Goal: Task Accomplishment & Management: Use online tool/utility

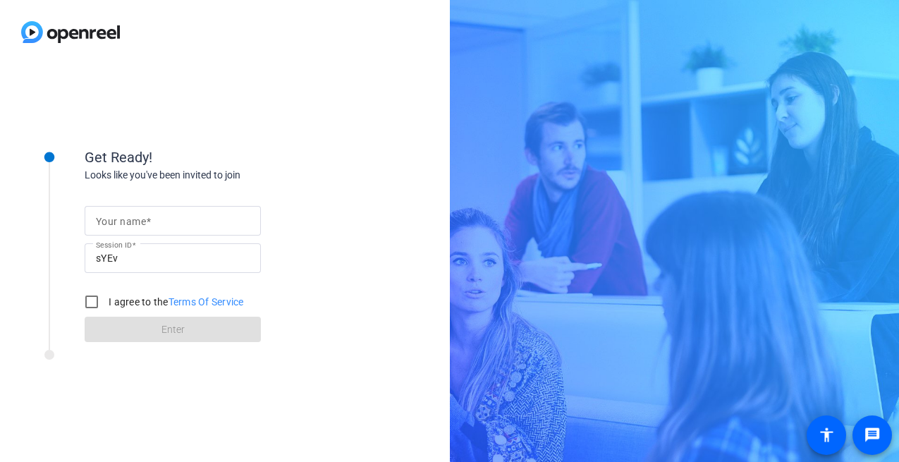
click at [146, 222] on span at bounding box center [148, 221] width 5 height 11
click at [146, 222] on input "Your name" at bounding box center [173, 220] width 154 height 17
type input "Jennifer"
click at [92, 305] on input "I agree to the Terms Of Service" at bounding box center [92, 302] width 28 height 28
checkbox input "true"
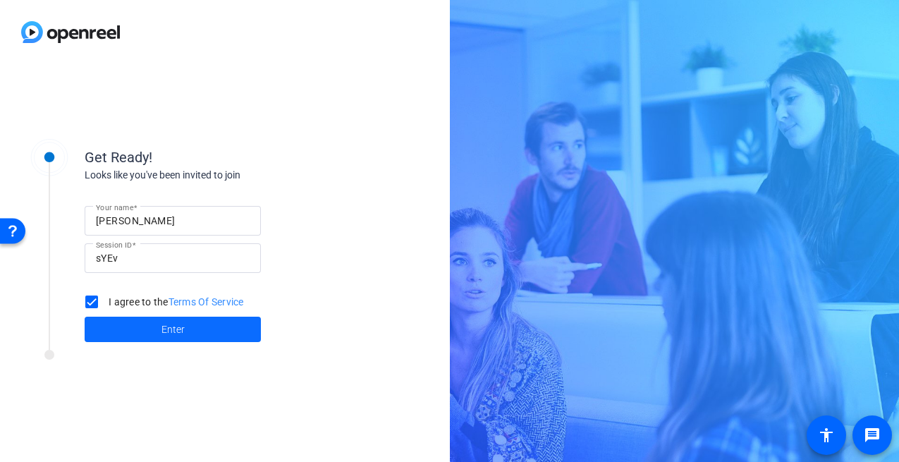
click at [169, 329] on span "Enter" at bounding box center [172, 329] width 23 height 15
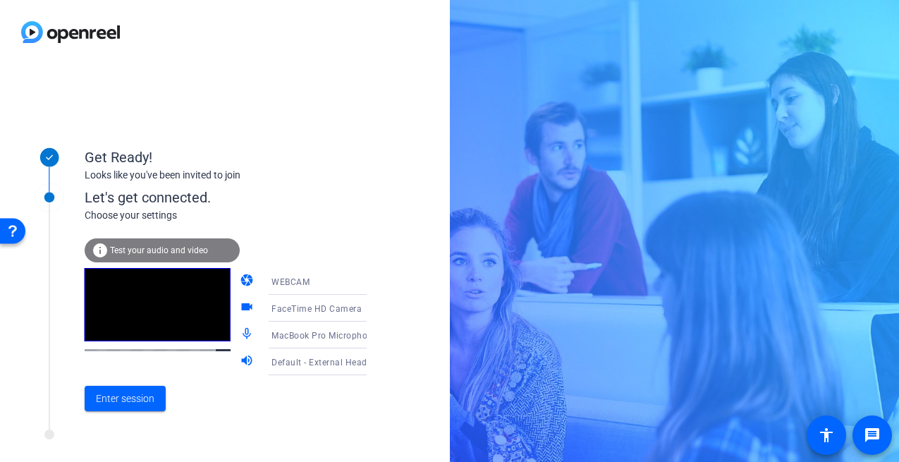
click at [298, 337] on span "MacBook Pro Microphone (Built-in)" at bounding box center [343, 334] width 144 height 11
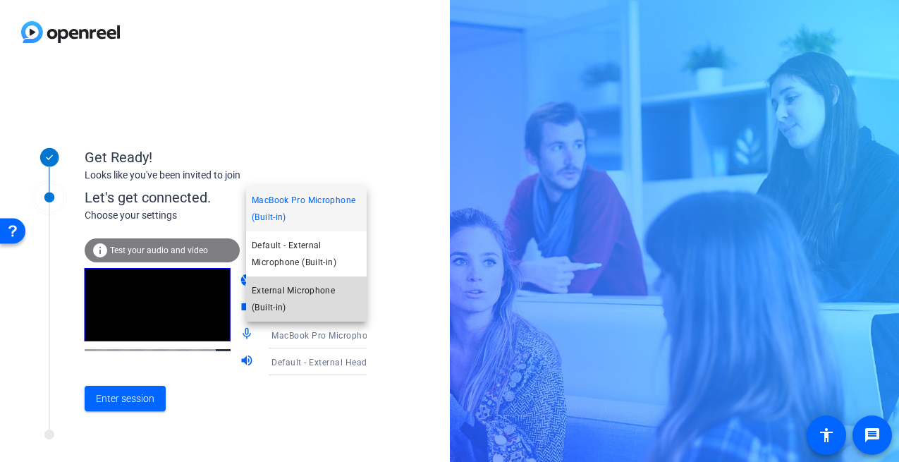
click at [298, 294] on span "External Microphone (Built-in)" at bounding box center [306, 299] width 109 height 34
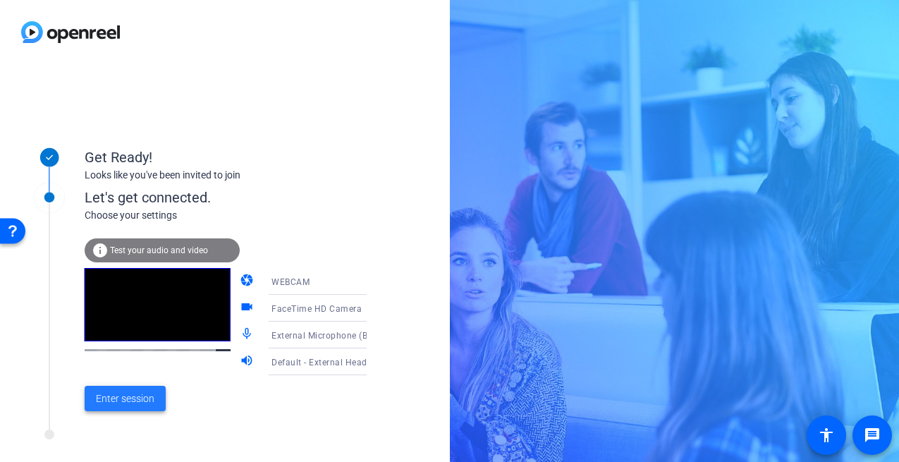
click at [133, 396] on span "Enter session" at bounding box center [125, 398] width 59 height 15
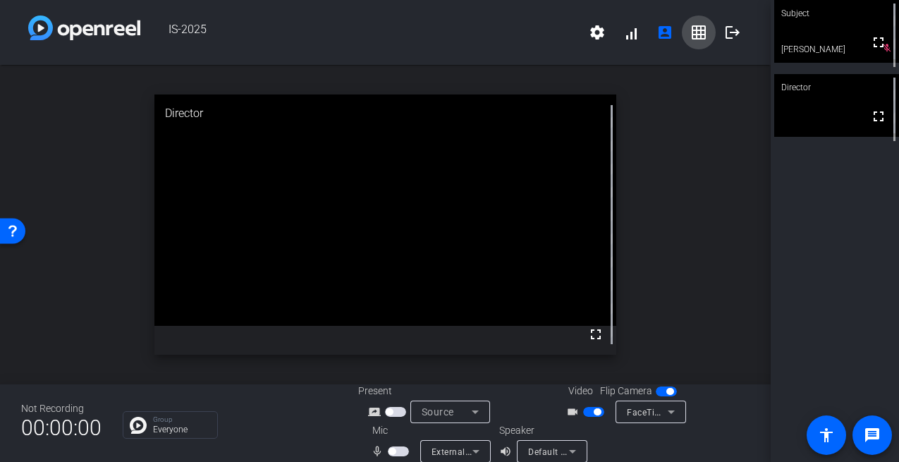
click at [699, 30] on mat-icon "grid_on" at bounding box center [698, 32] width 17 height 17
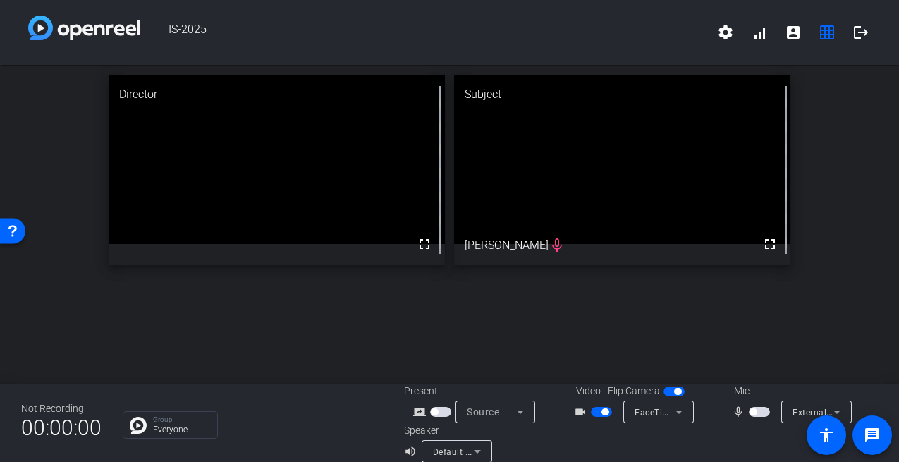
click at [520, 244] on video at bounding box center [622, 159] width 336 height 169
click at [758, 411] on span "button" at bounding box center [759, 412] width 21 height 10
click at [799, 411] on span "External Microphone (Built-in)" at bounding box center [854, 411] width 123 height 11
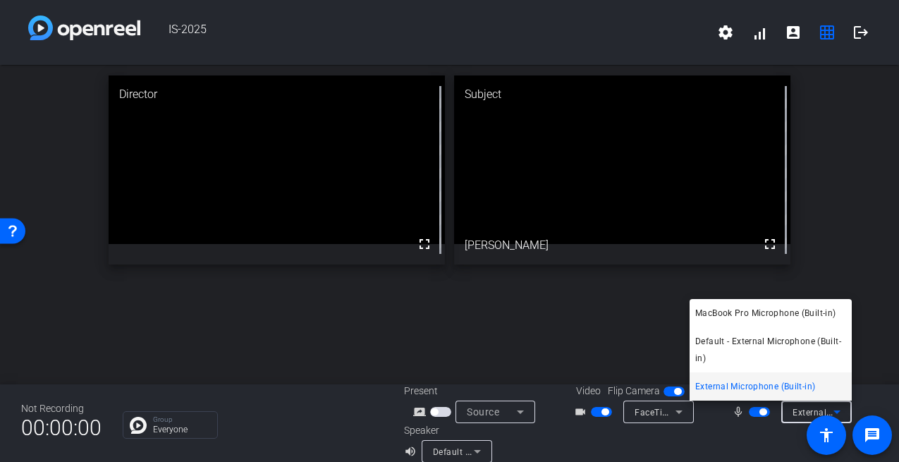
click at [749, 421] on div at bounding box center [449, 231] width 899 height 462
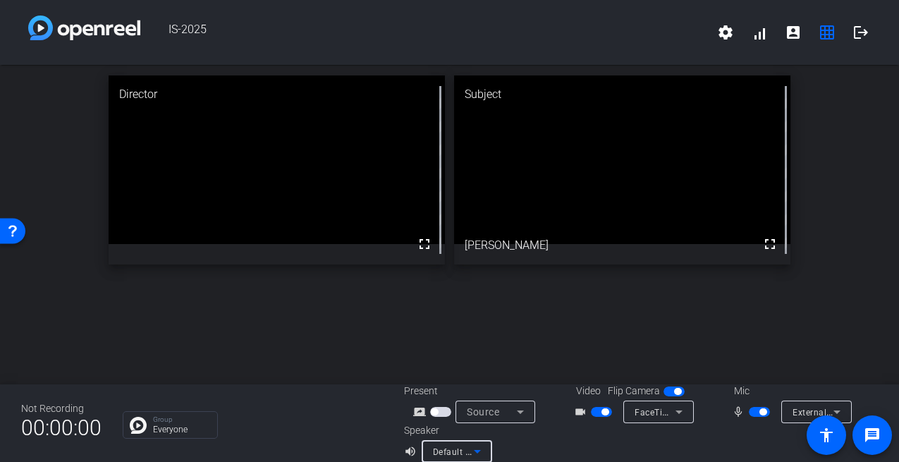
click at [474, 450] on icon at bounding box center [477, 452] width 7 height 4
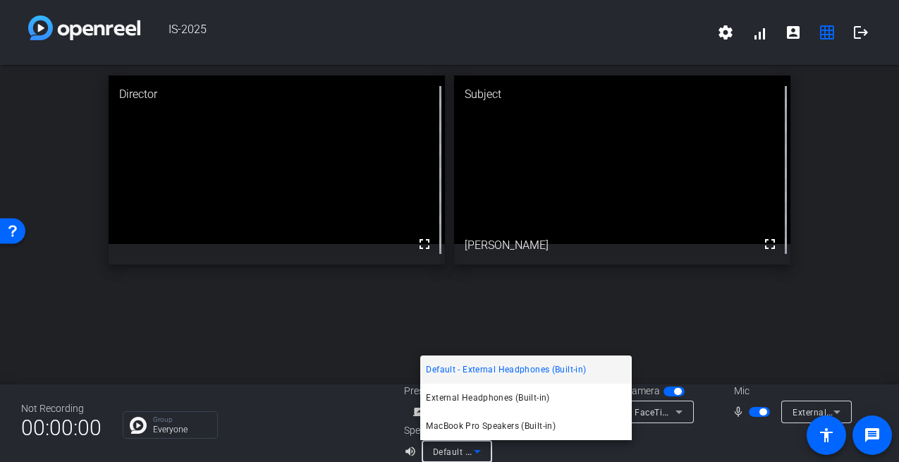
click at [687, 439] on div at bounding box center [449, 231] width 899 height 462
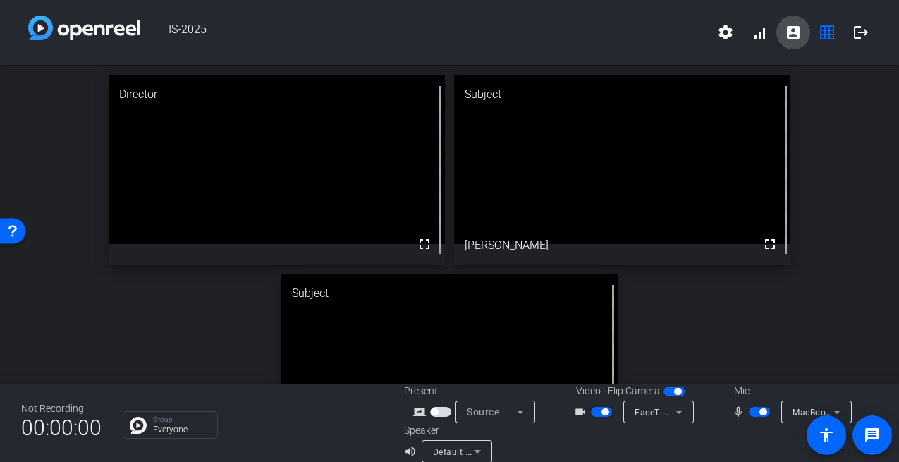
click at [792, 34] on mat-icon "account_box" at bounding box center [793, 32] width 17 height 17
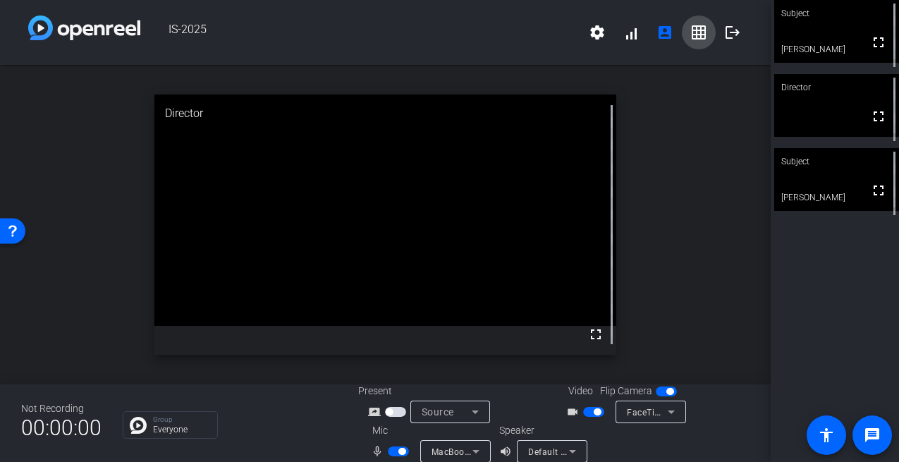
click at [700, 32] on mat-icon "grid_on" at bounding box center [698, 32] width 17 height 17
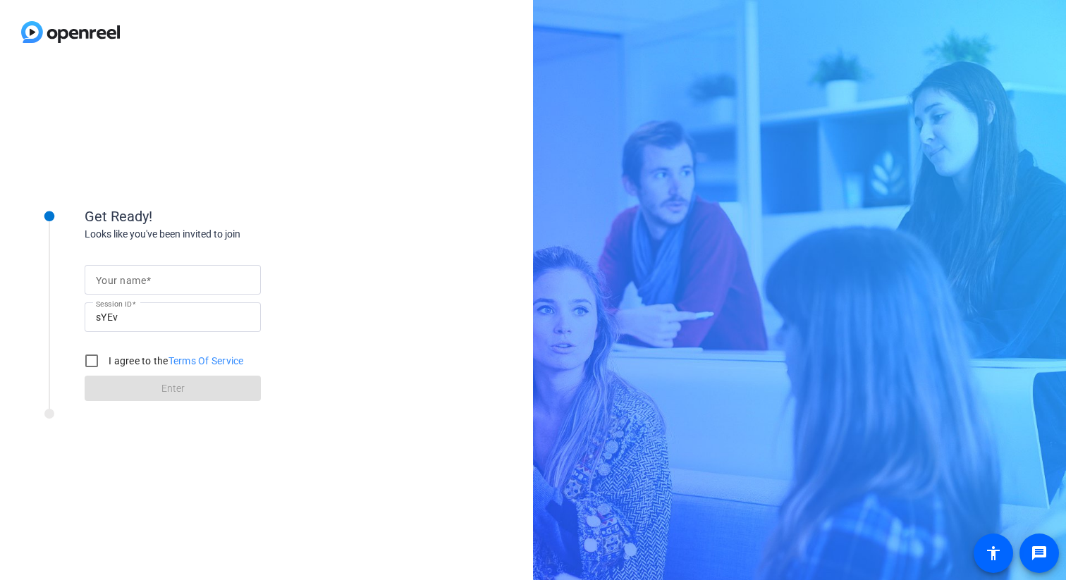
click at [190, 280] on input "Your name" at bounding box center [173, 279] width 154 height 17
type input "[PERSON_NAME]"
click at [91, 360] on input "I agree to the Terms Of Service" at bounding box center [92, 361] width 28 height 28
checkbox input "true"
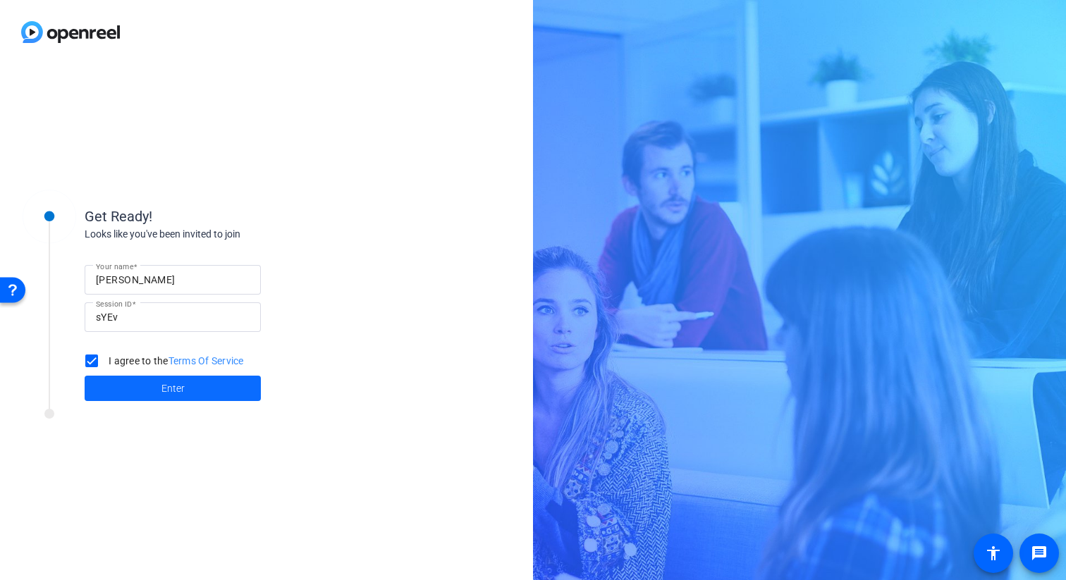
click at [172, 389] on span "Enter" at bounding box center [172, 388] width 23 height 15
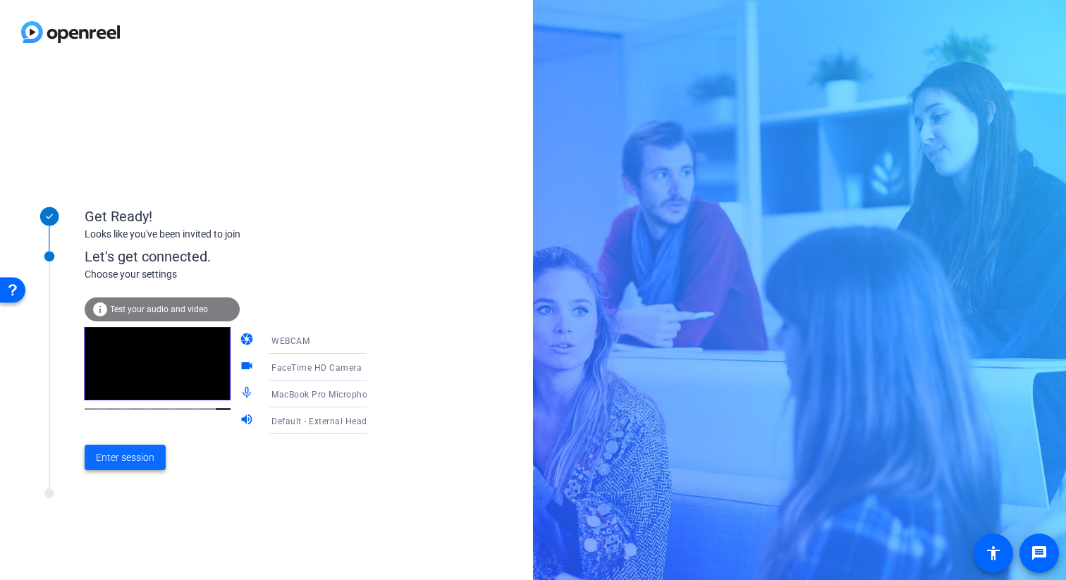
click at [118, 458] on span "Enter session" at bounding box center [125, 458] width 59 height 15
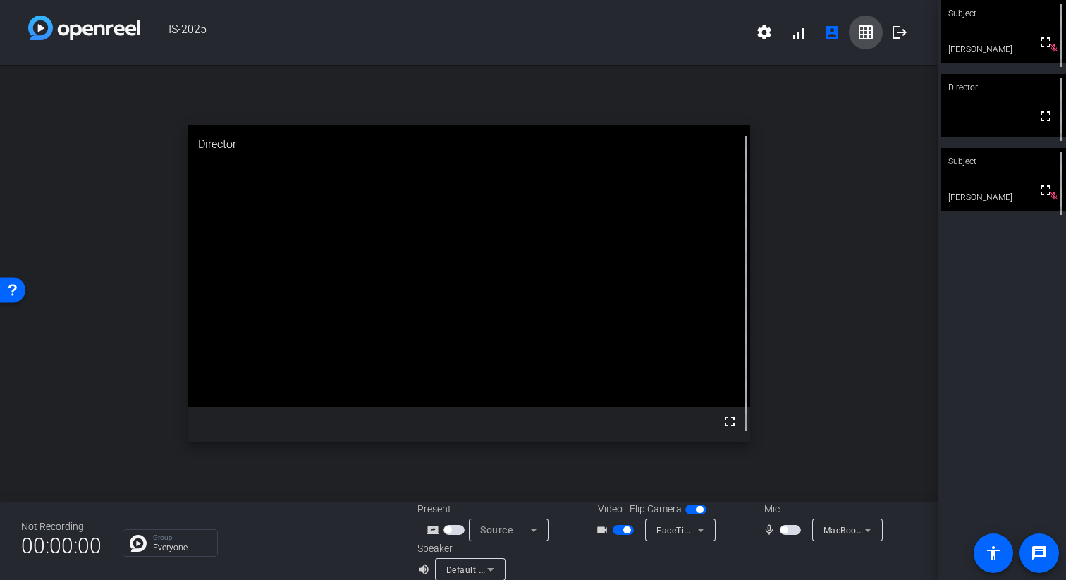
click at [870, 36] on mat-icon "grid_on" at bounding box center [865, 32] width 17 height 17
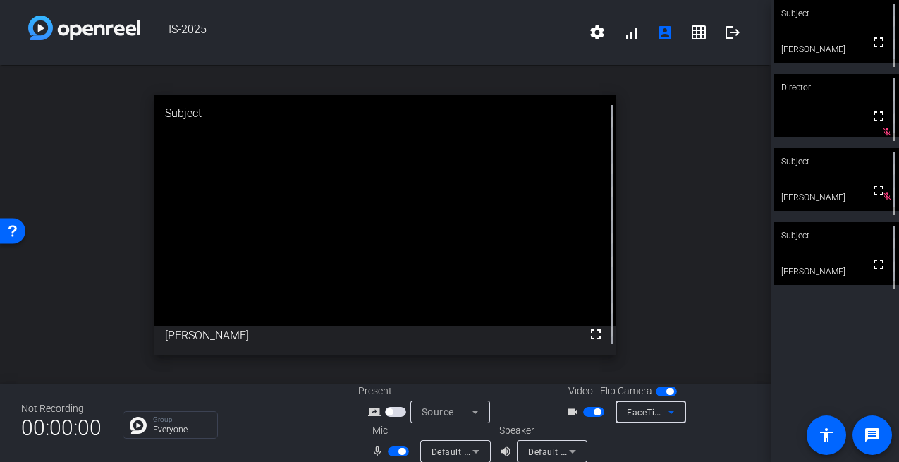
click at [632, 409] on span "FaceTime HD Camera" at bounding box center [672, 411] width 90 height 11
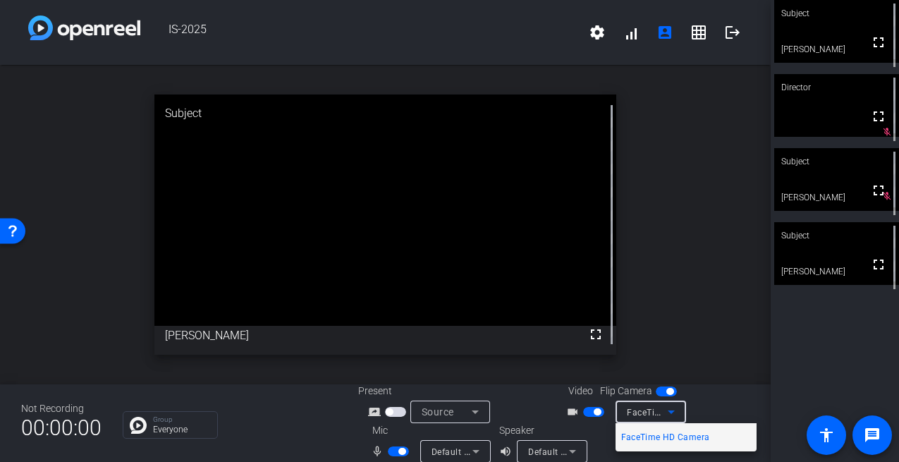
click at [632, 409] on div at bounding box center [449, 231] width 899 height 462
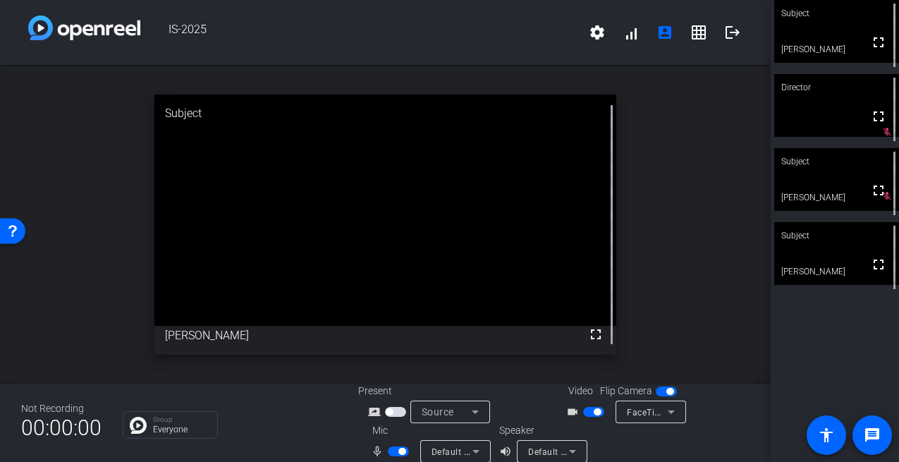
scroll to position [16, 0]
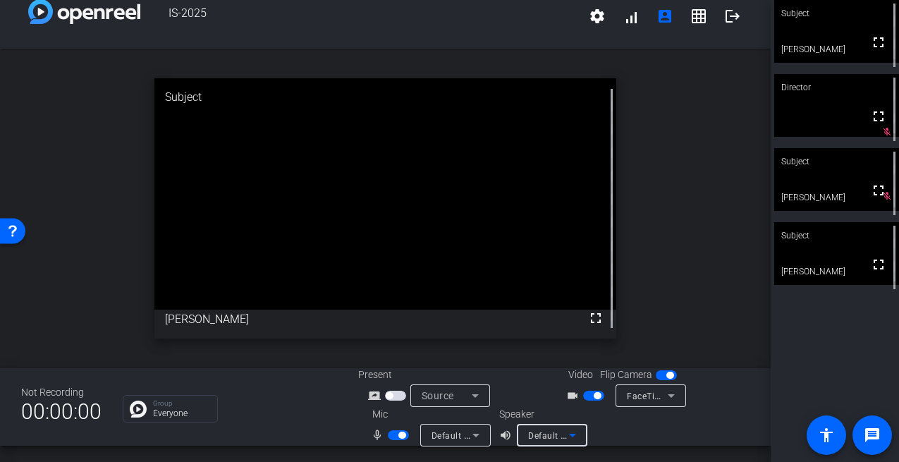
click at [548, 431] on span "Default - A90 Pro (Bluetooth)" at bounding box center [588, 434] width 120 height 11
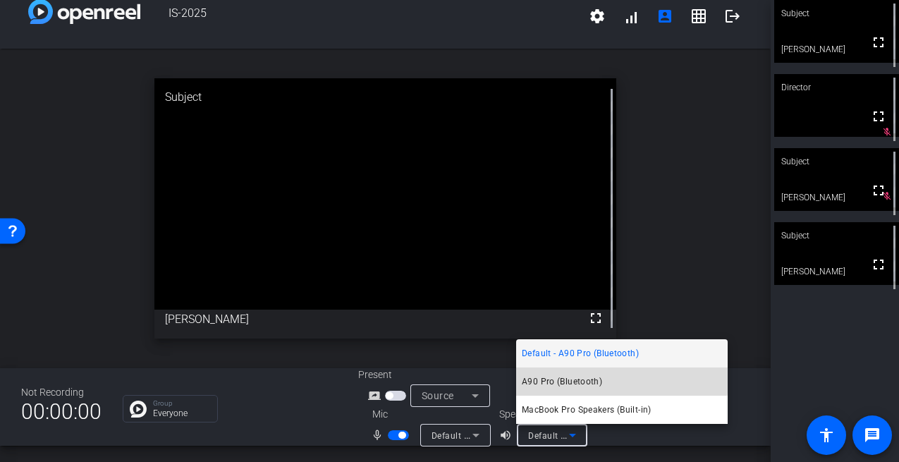
click at [546, 377] on span "A90 Pro (Bluetooth)" at bounding box center [562, 381] width 80 height 17
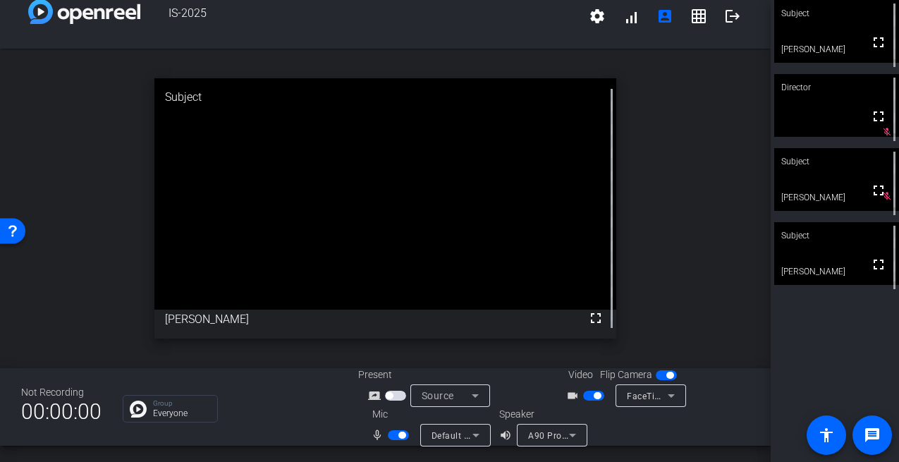
click at [427, 439] on div "Default - A90 Pro (Bluetooth)" at bounding box center [455, 435] width 71 height 23
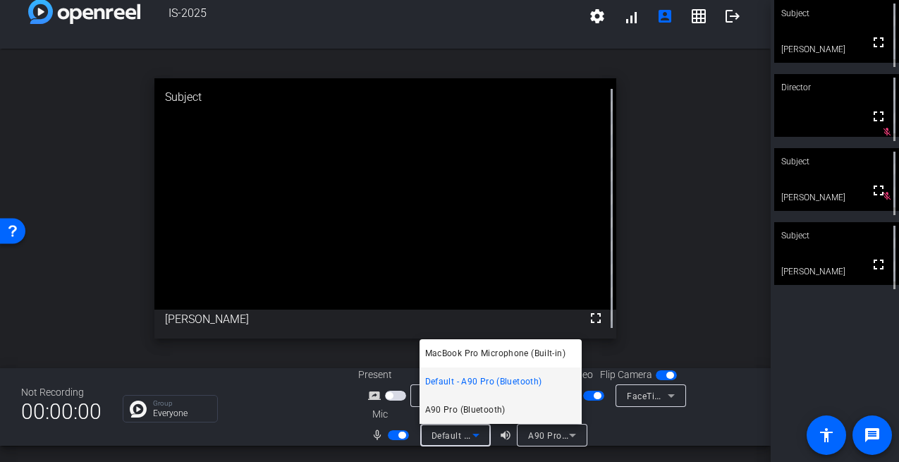
click at [470, 412] on span "A90 Pro (Bluetooth)" at bounding box center [465, 409] width 80 height 17
